Goal: Manage account settings

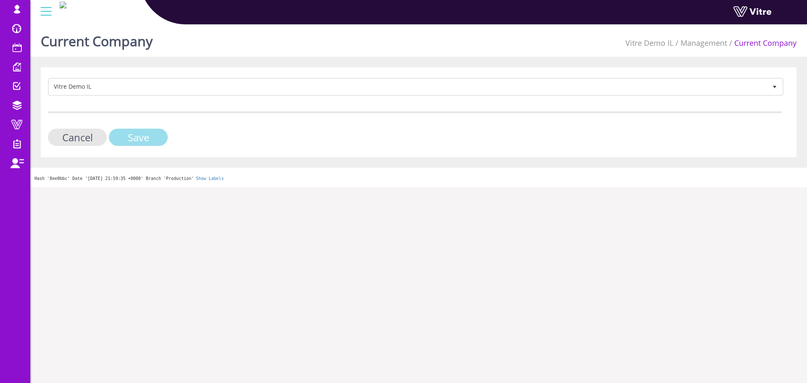
click at [133, 140] on input "Save" at bounding box center [138, 137] width 59 height 17
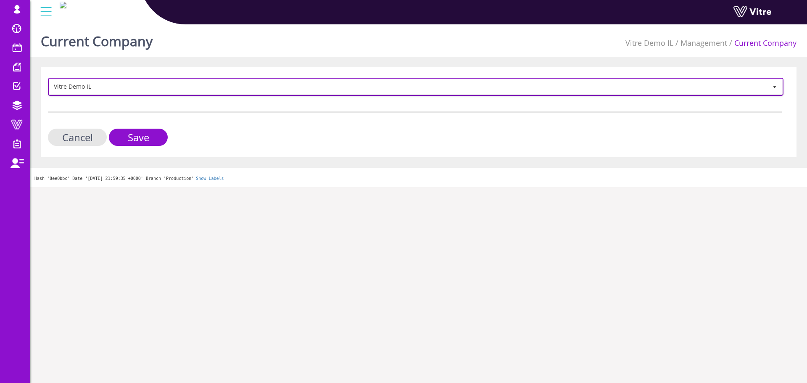
click at [233, 93] on span "Vitre Demo IL" at bounding box center [408, 86] width 718 height 15
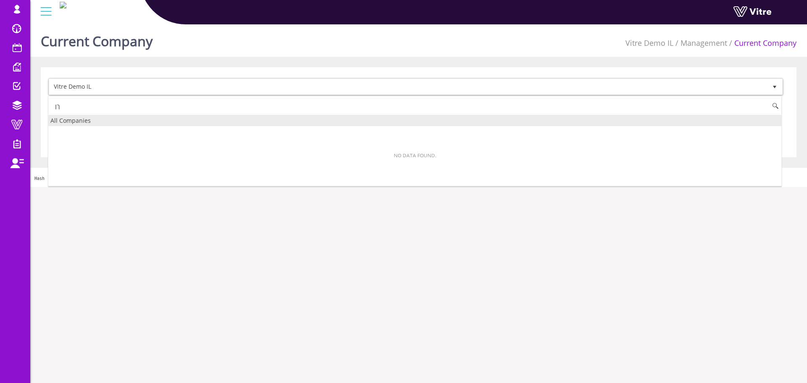
type input "ך"
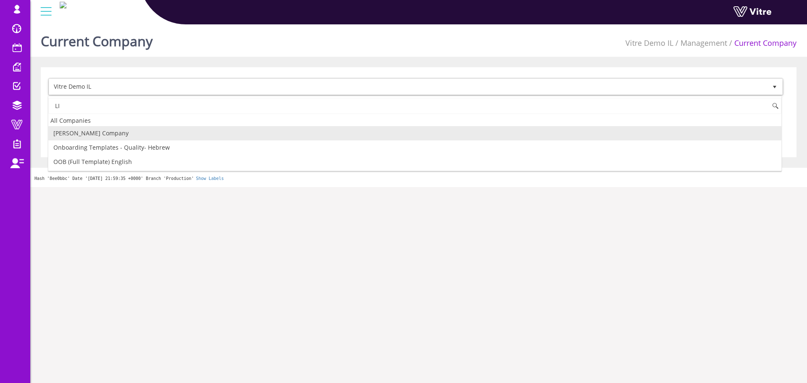
click at [146, 134] on li "[PERSON_NAME] Company" at bounding box center [414, 133] width 733 height 14
type input "LI"
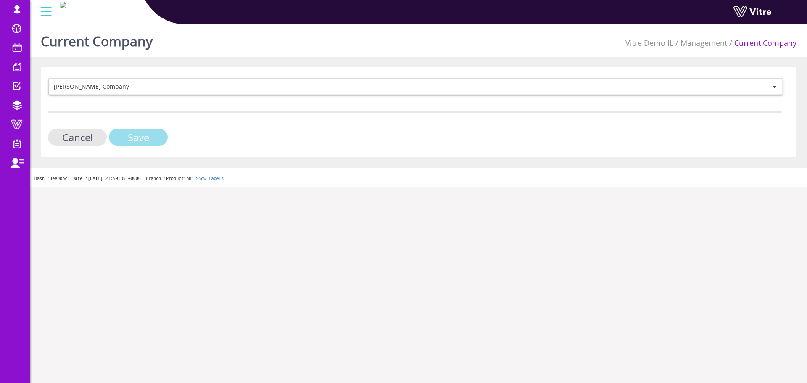
click at [146, 134] on input "Save" at bounding box center [138, 137] width 59 height 17
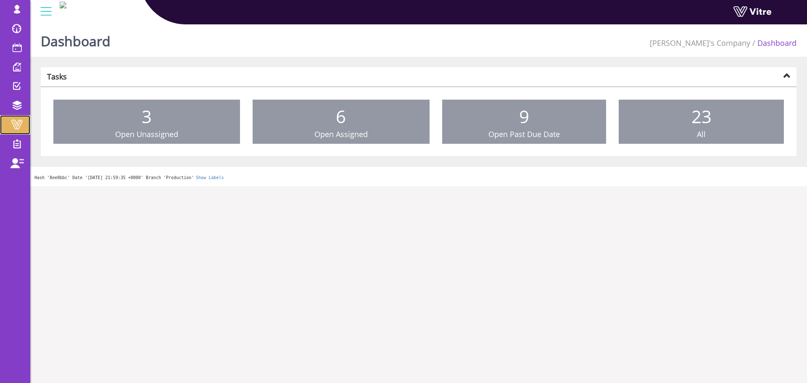
click at [17, 117] on link "Vitre" at bounding box center [15, 124] width 30 height 19
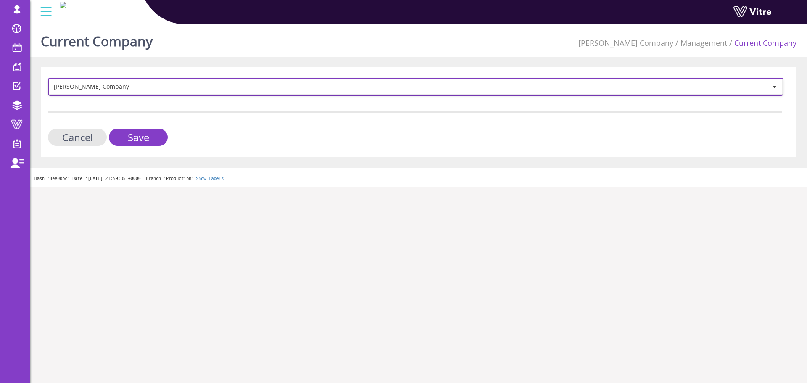
click at [148, 86] on span "[PERSON_NAME] Company" at bounding box center [408, 86] width 718 height 15
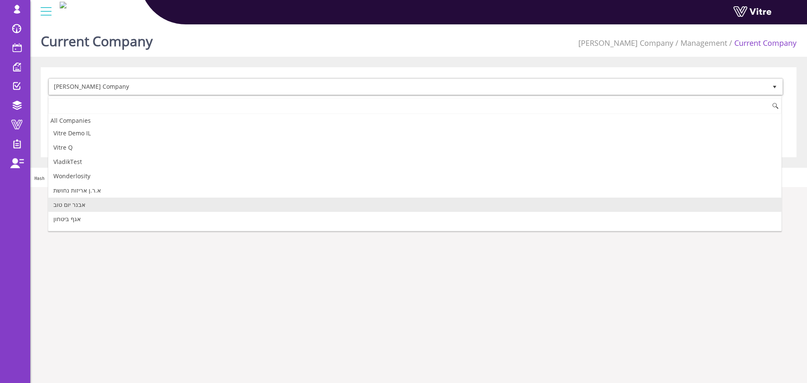
scroll to position [1219, 0]
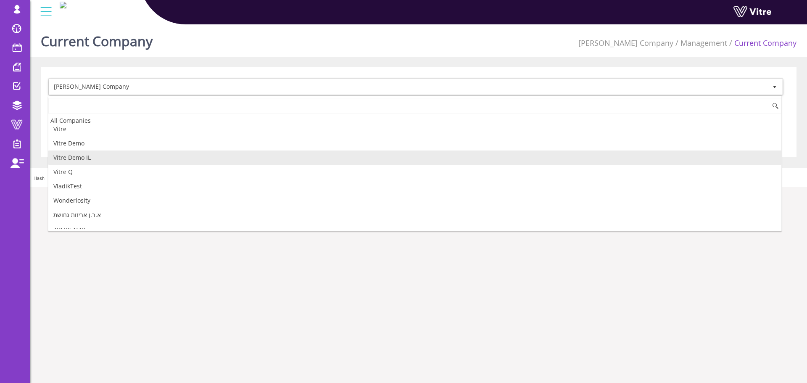
click at [79, 157] on li "Vitre Demo IL" at bounding box center [414, 157] width 733 height 14
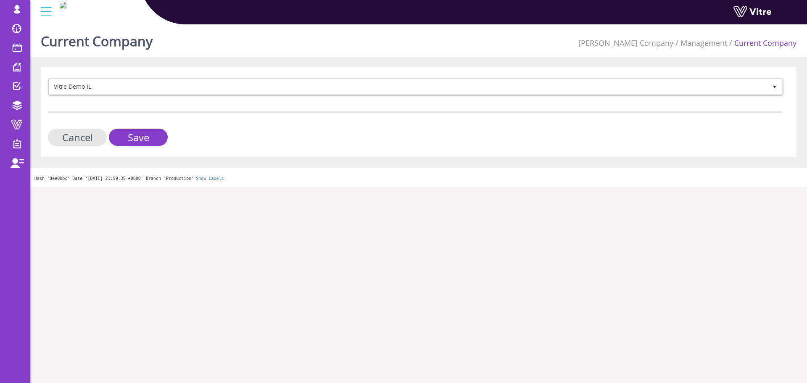
click at [150, 127] on form "Vitre Demo IL 414 Cancel Save" at bounding box center [415, 112] width 734 height 68
click at [140, 139] on input "Save" at bounding box center [138, 137] width 59 height 17
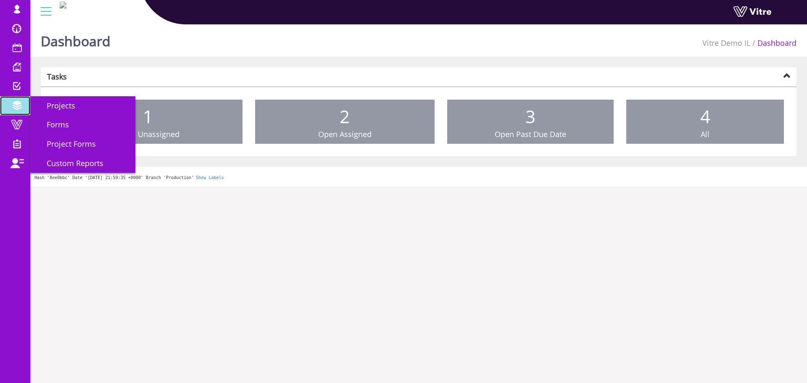
click at [19, 106] on span at bounding box center [16, 105] width 21 height 10
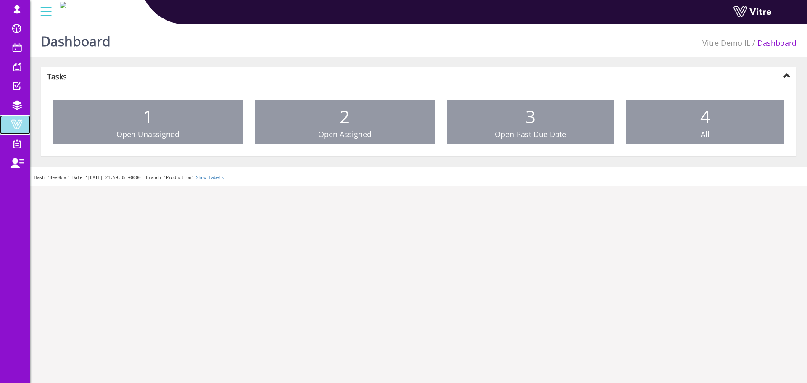
click at [22, 124] on span at bounding box center [16, 124] width 21 height 10
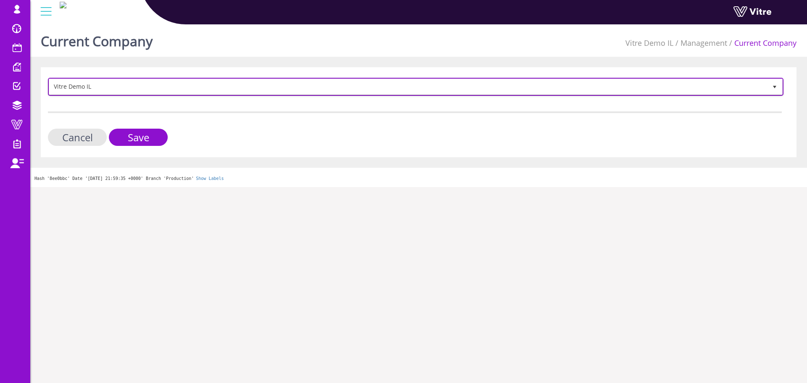
click at [123, 91] on span "Vitre Demo IL" at bounding box center [408, 86] width 718 height 15
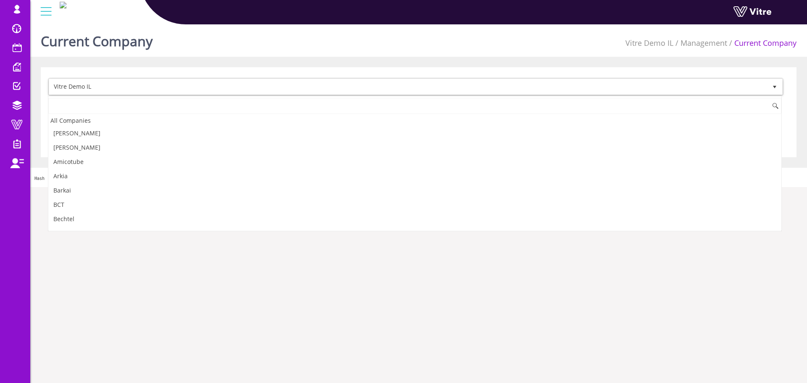
scroll to position [1155, 0]
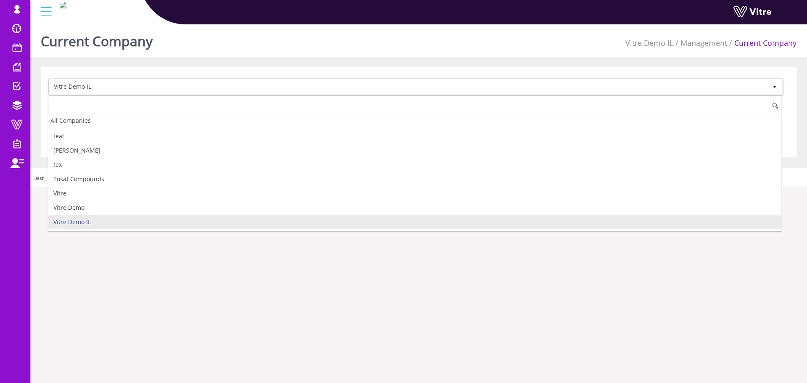
type input "נ"
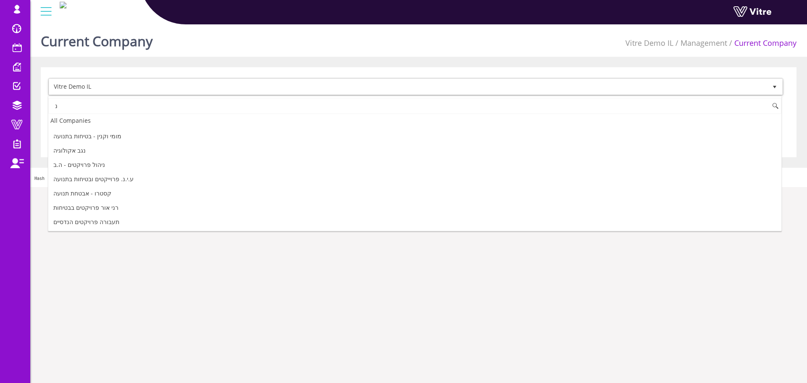
scroll to position [0, 0]
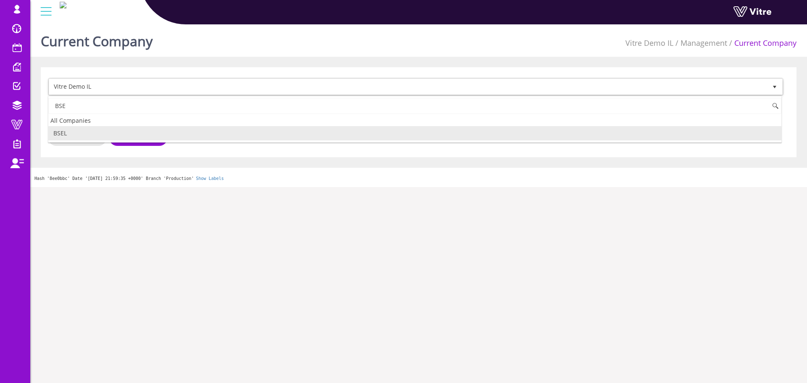
click at [79, 136] on li "BSEL" at bounding box center [414, 133] width 733 height 14
type input "BSE"
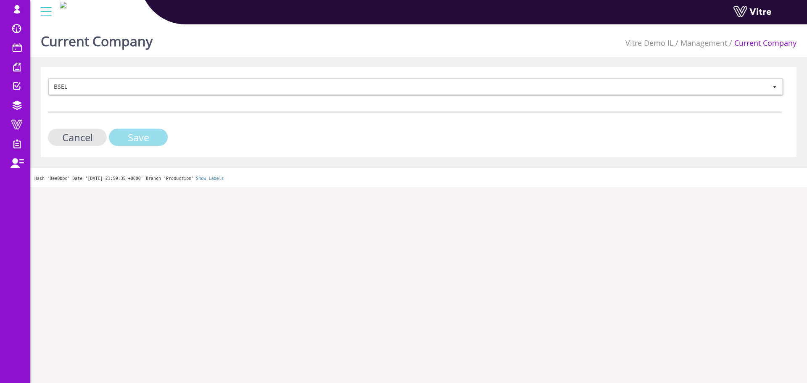
click at [150, 134] on input "Save" at bounding box center [138, 137] width 59 height 17
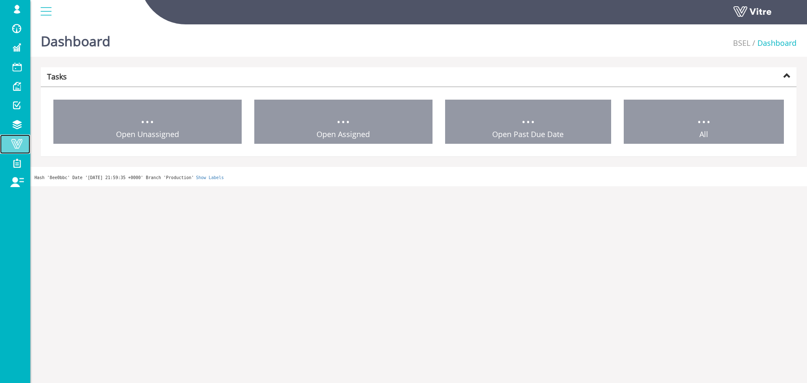
click at [18, 141] on span at bounding box center [16, 144] width 21 height 10
